Goal: Task Accomplishment & Management: Use online tool/utility

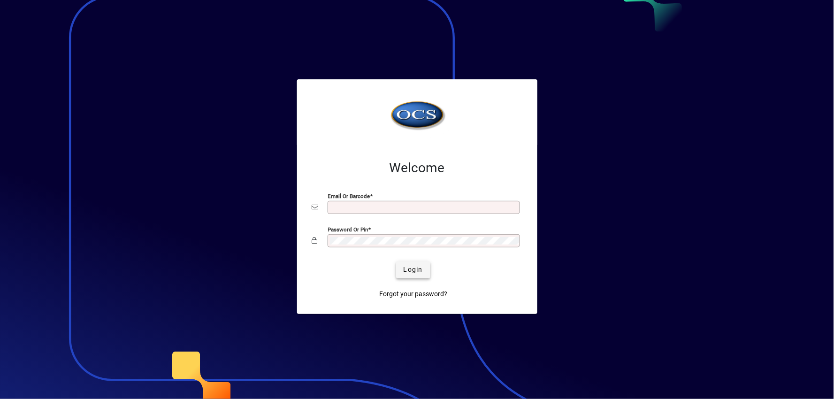
type input "**********"
click at [410, 270] on span "Login" at bounding box center [413, 270] width 19 height 10
